Goal: Task Accomplishment & Management: Use online tool/utility

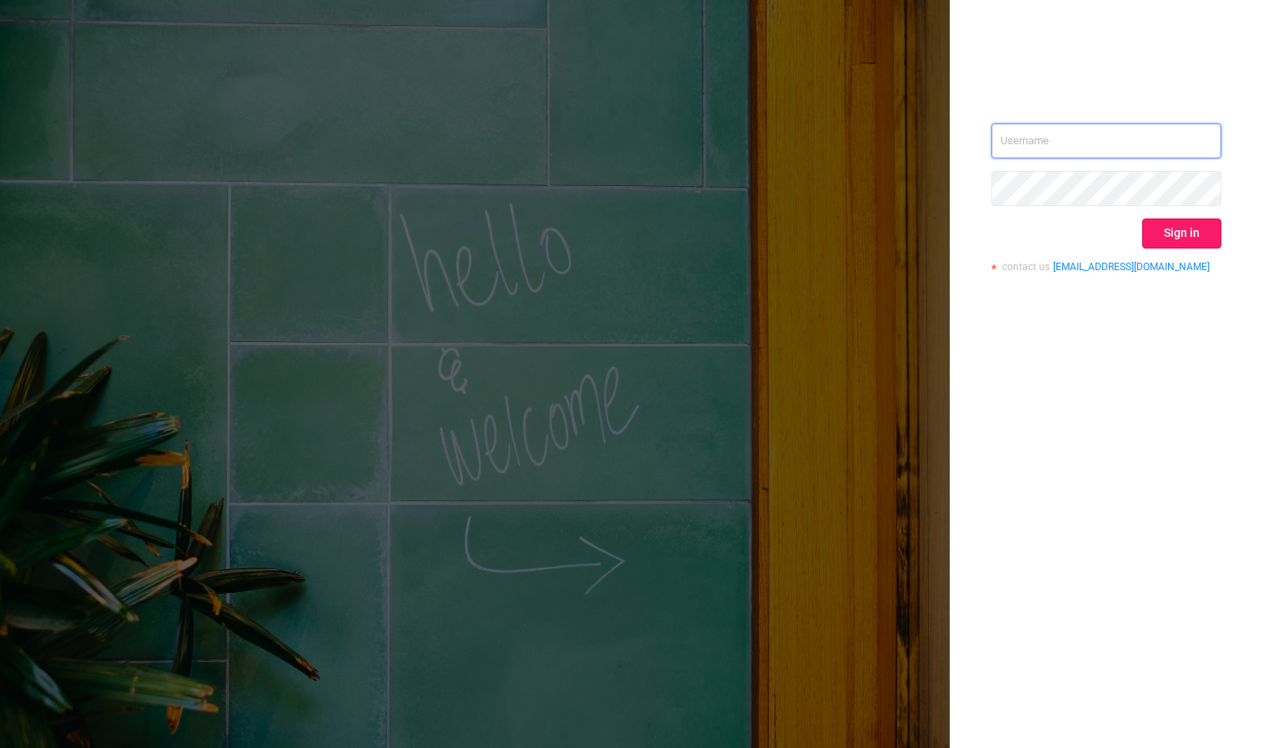
type input "[PERSON_NAME][EMAIL_ADDRESS][DOMAIN_NAME]"
click at [1195, 229] on button "Sign in" at bounding box center [1182, 233] width 79 height 30
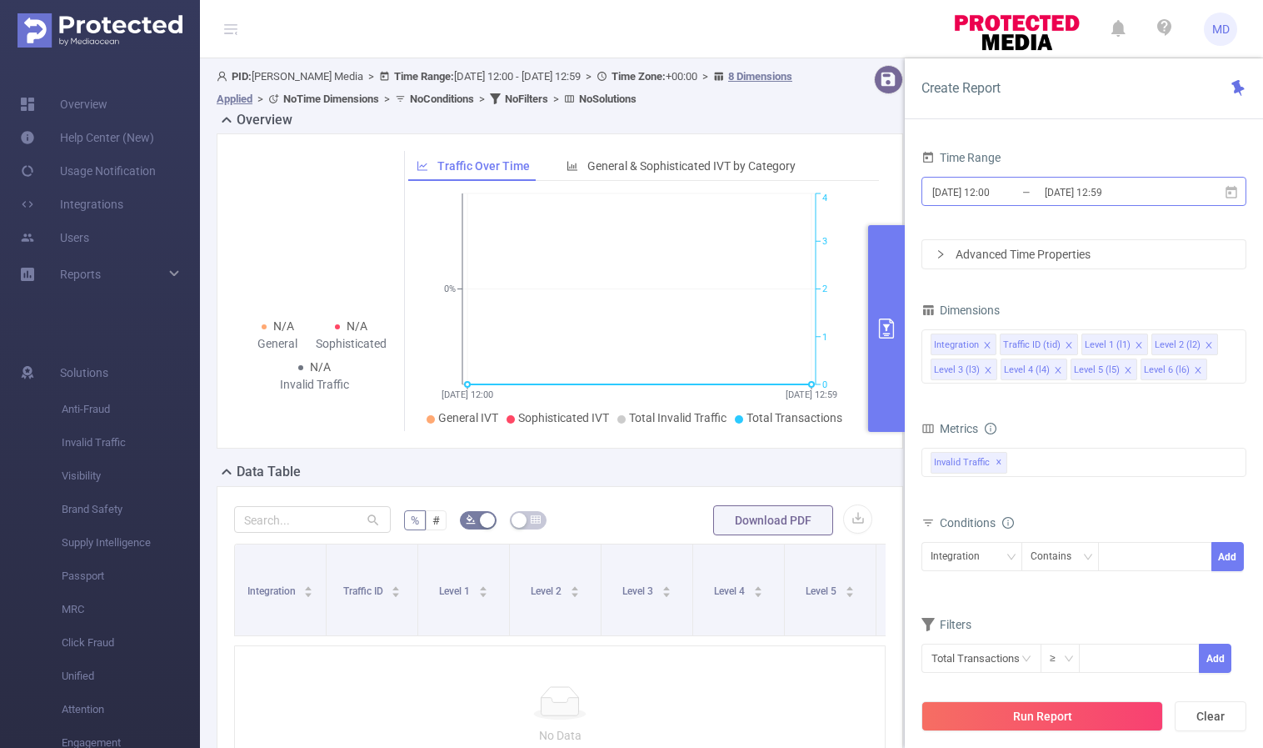
click at [1001, 188] on input "[DATE] 12:00" at bounding box center [998, 192] width 135 height 23
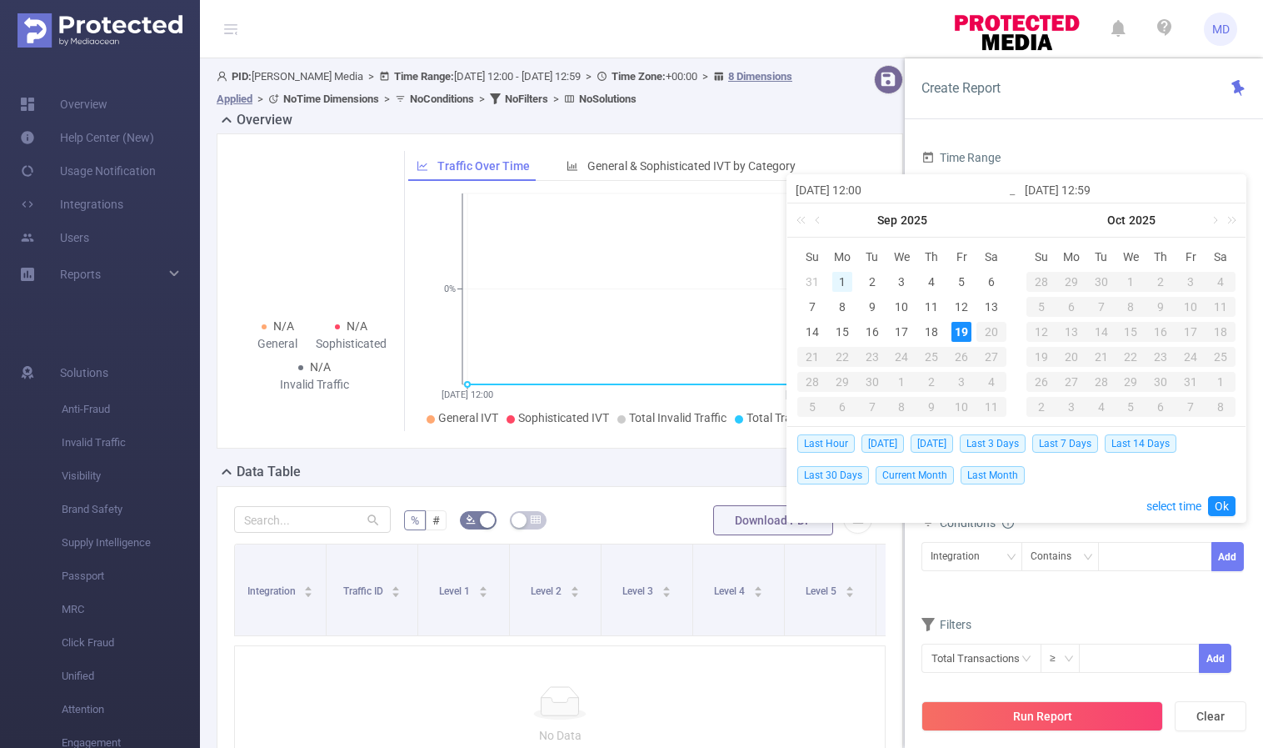
click at [837, 276] on div "1" at bounding box center [843, 282] width 20 height 20
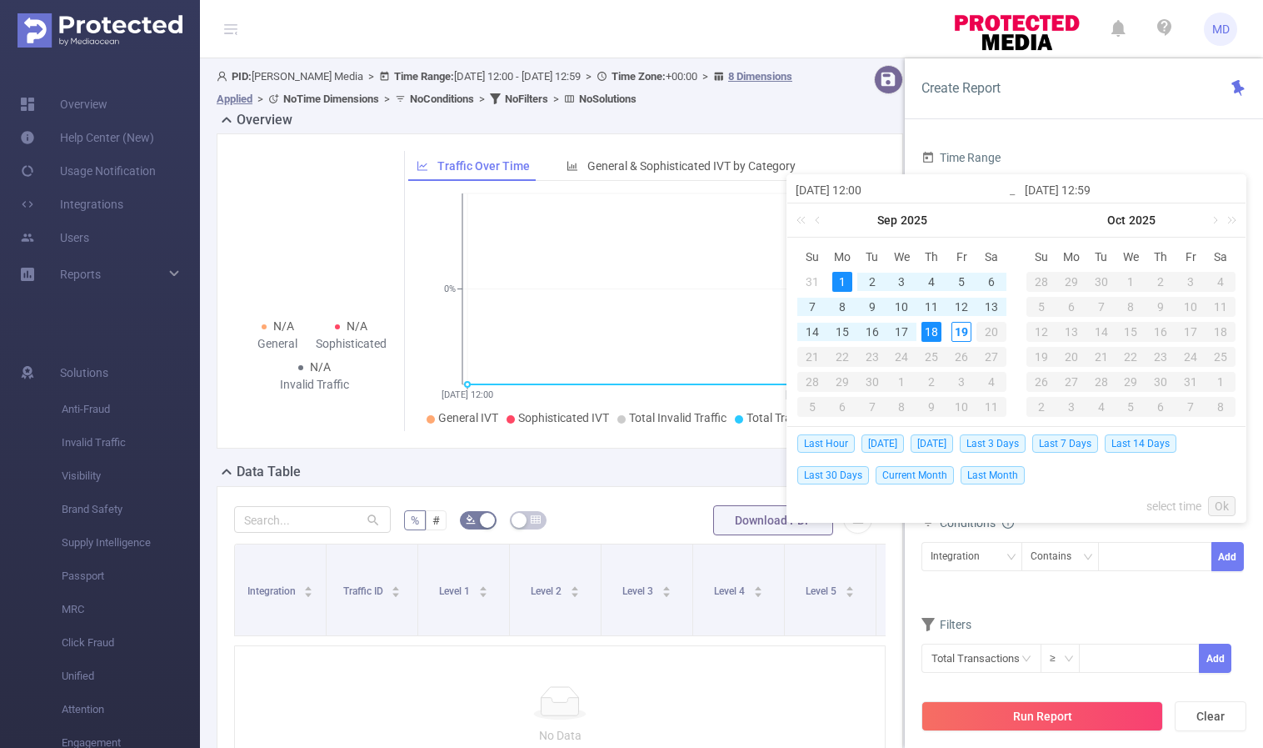
click at [928, 329] on div "18" at bounding box center [932, 332] width 20 height 20
type input "[DATE] 12:00"
type input "[DATE] 12:59"
type input "[DATE] 12:00"
type input "[DATE] 12:59"
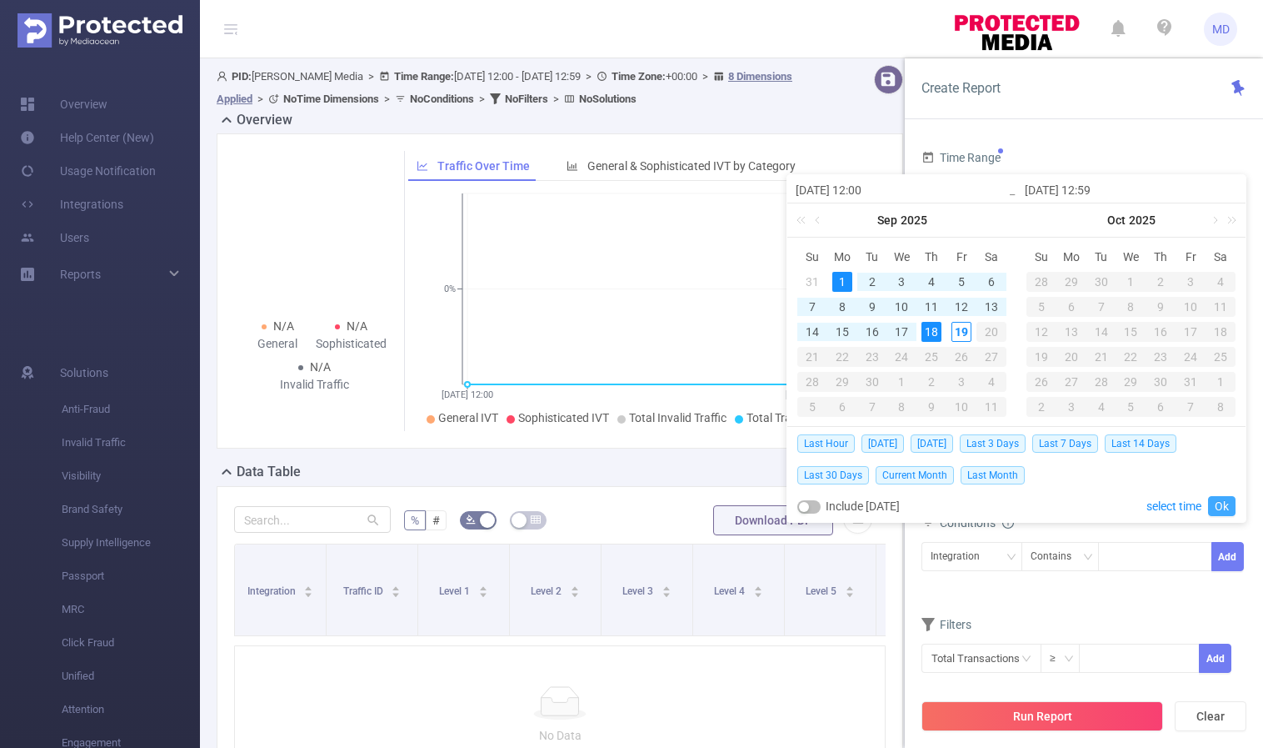
click at [1225, 503] on link "Ok" at bounding box center [1222, 506] width 28 height 20
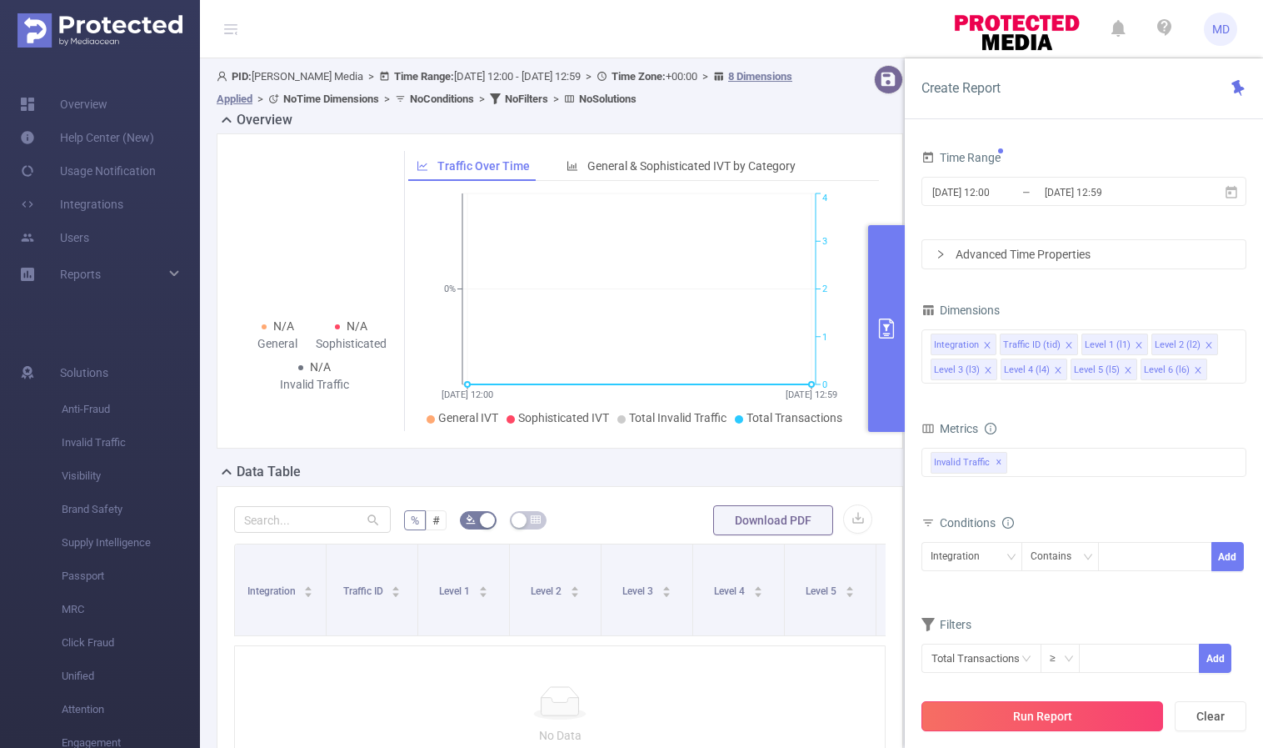
click at [1063, 708] on button "Run Report" at bounding box center [1043, 716] width 242 height 30
